Goal: Information Seeking & Learning: Learn about a topic

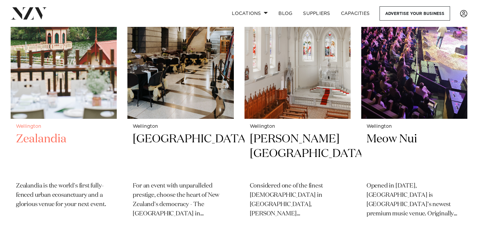
scroll to position [661, 0]
click at [58, 132] on h2 "Zealandia" at bounding box center [63, 154] width 95 height 45
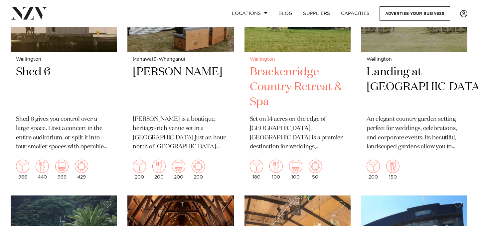
scroll to position [1014, 0]
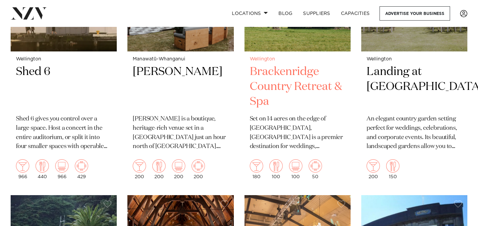
click at [271, 78] on h2 "Brackenridge Country Retreat & Spa" at bounding box center [297, 86] width 95 height 45
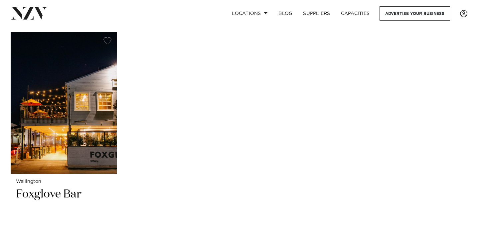
scroll to position [2038, 0]
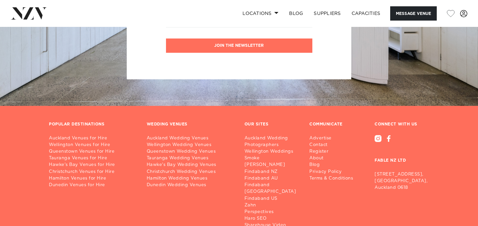
scroll to position [1323, 0]
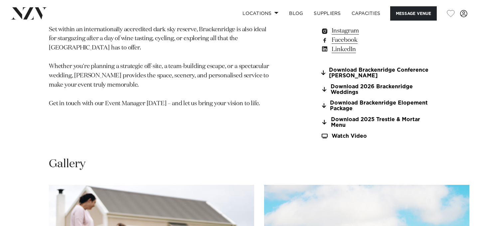
scroll to position [730, 0]
